Goal: Task Accomplishment & Management: Manage account settings

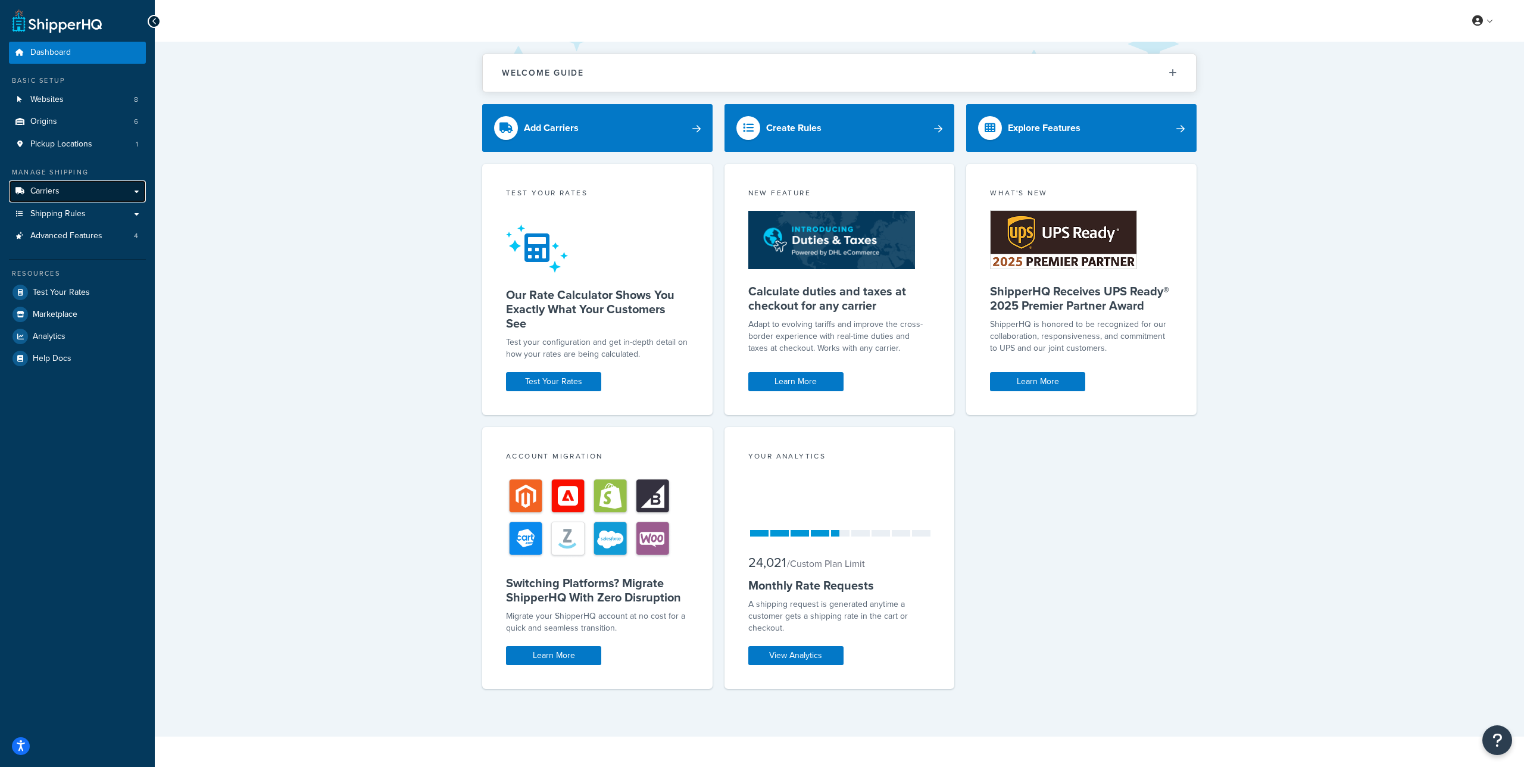
click at [66, 195] on link "Carriers" at bounding box center [77, 191] width 137 height 22
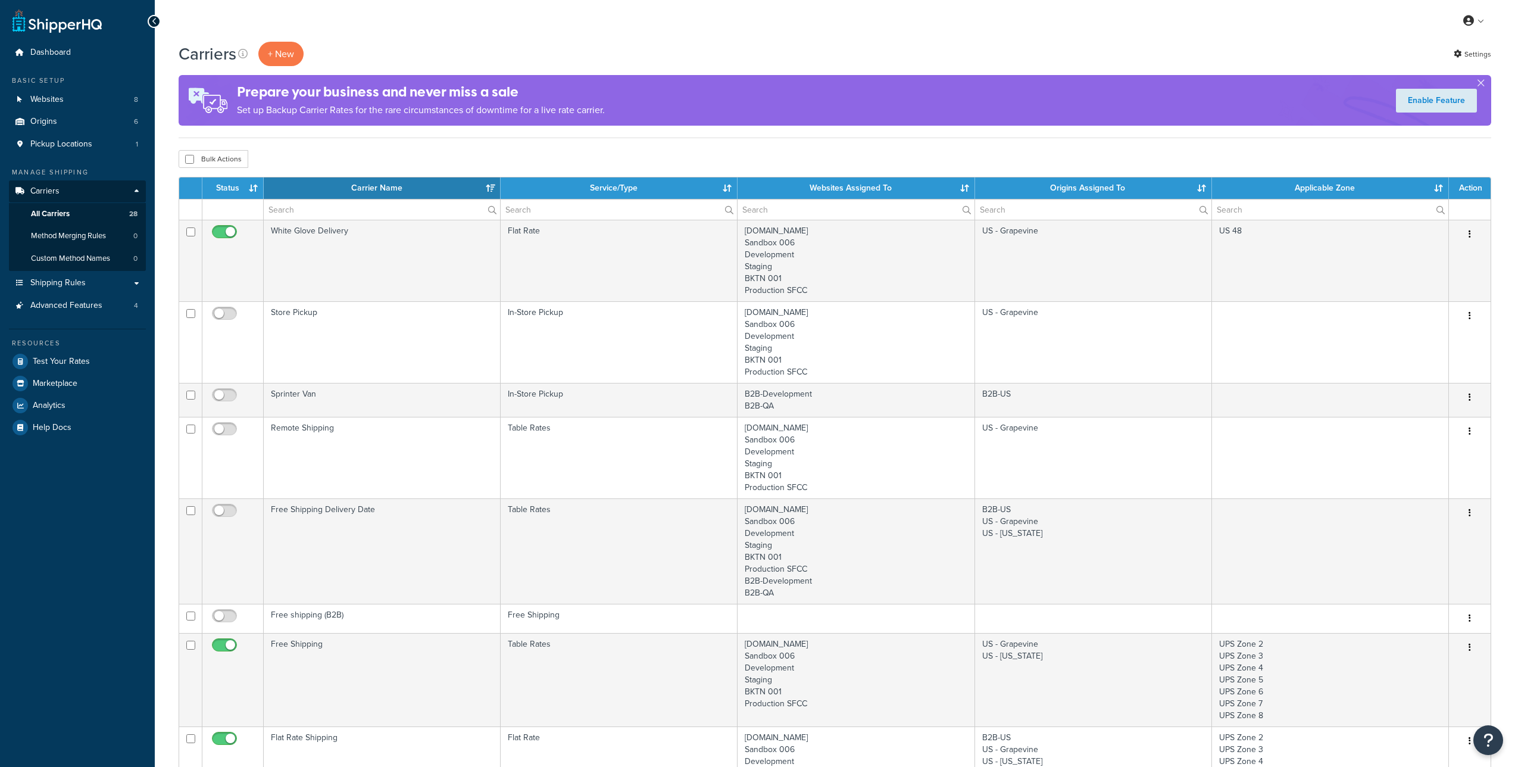
select select "15"
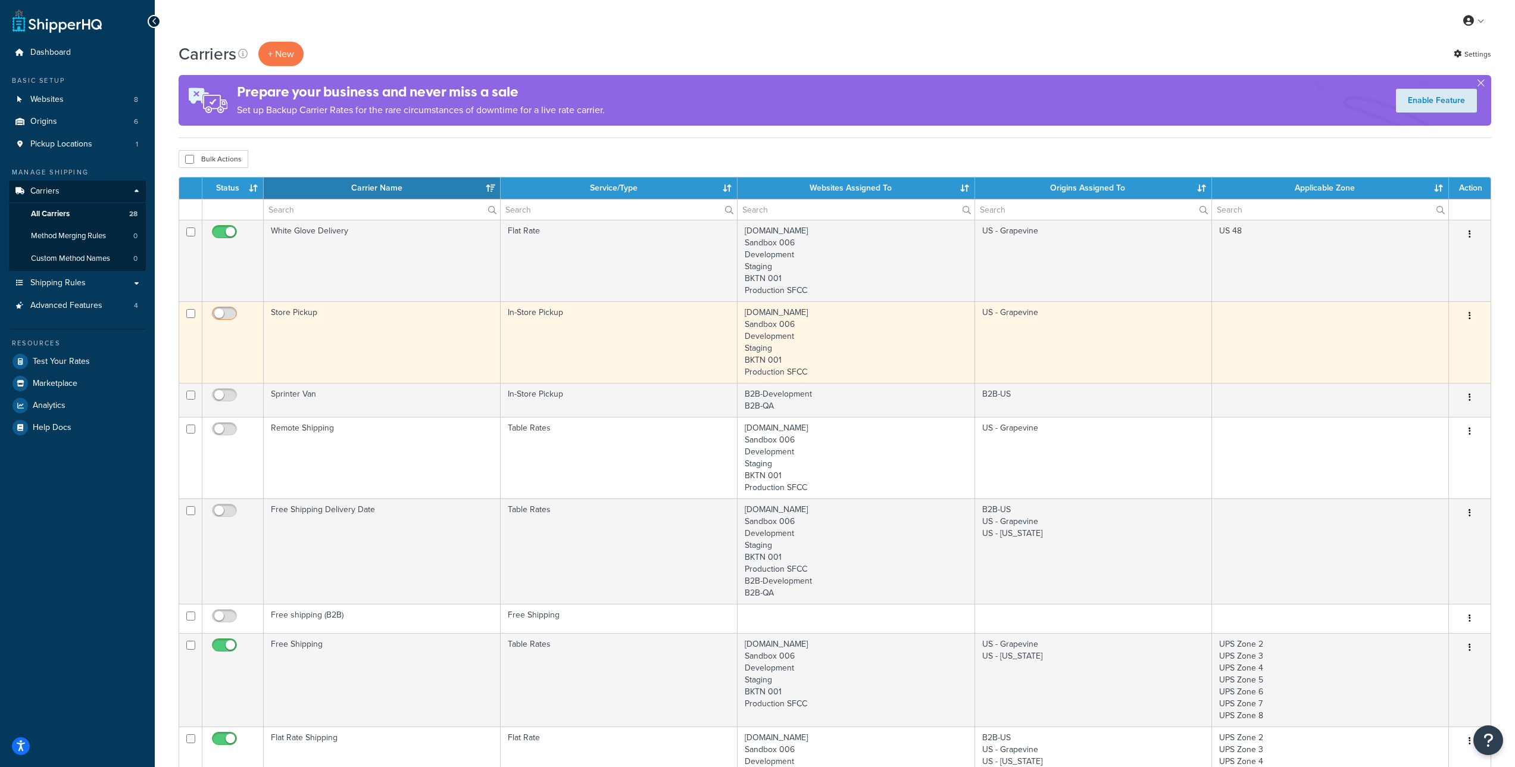
click at [233, 315] on input "checkbox" at bounding box center [225, 316] width 33 height 15
checkbox input "true"
